Goal: Download file/media

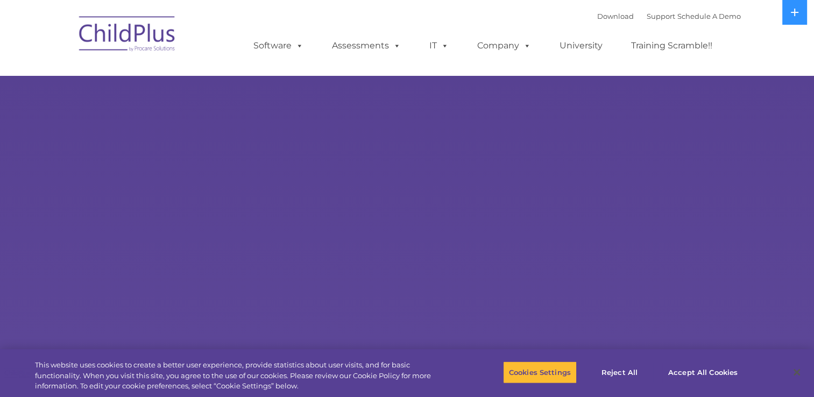
select select "MEDIUM"
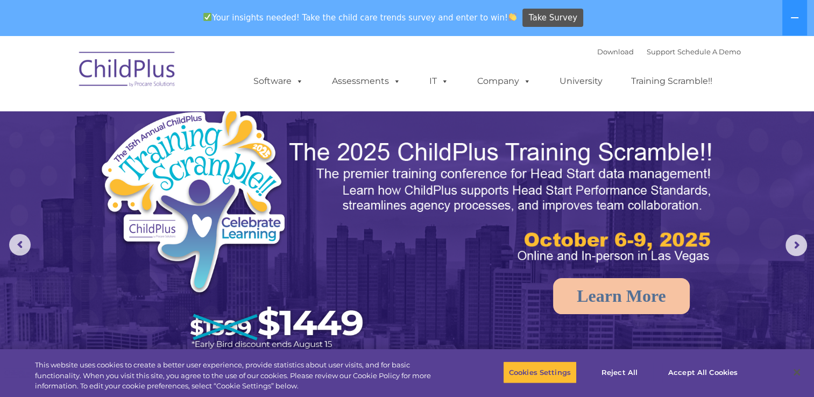
click at [146, 82] on img at bounding box center [128, 71] width 108 height 54
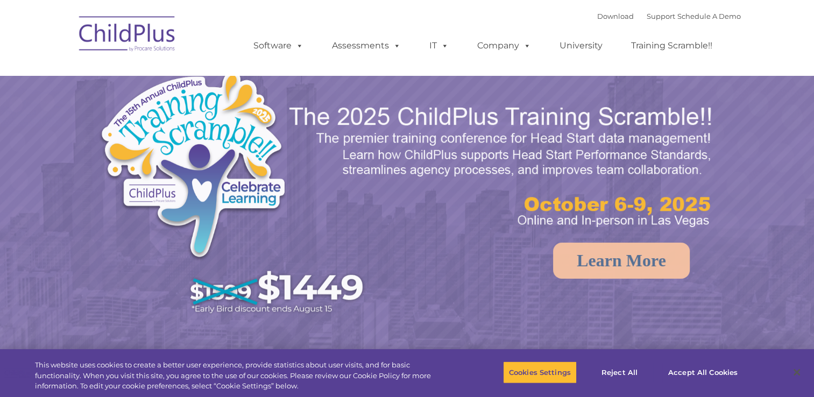
select select "MEDIUM"
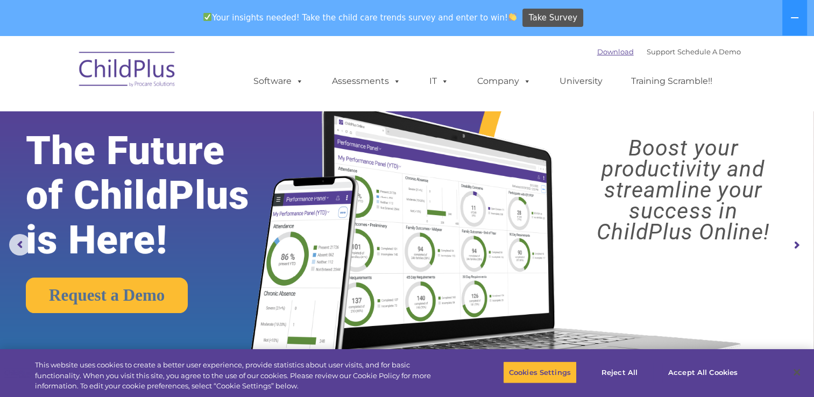
click at [604, 50] on link "Download" at bounding box center [615, 51] width 37 height 9
